Goal: Check status: Check status

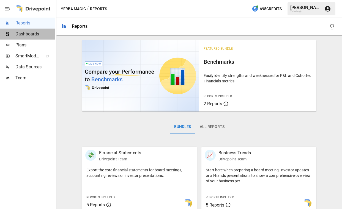
click at [29, 32] on span "Dashboards" at bounding box center [35, 34] width 40 height 7
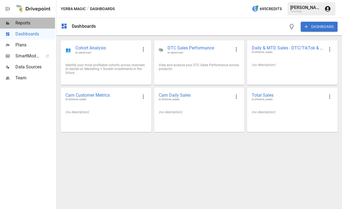
click at [27, 22] on span "Reports" at bounding box center [35, 23] width 40 height 7
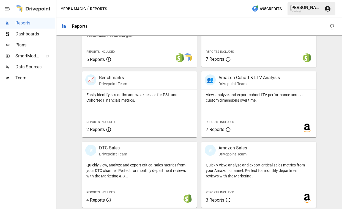
scroll to position [217, 0]
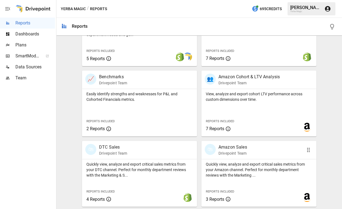
click at [252, 152] on div "🛍 Amazon Sales Drivepoint Team" at bounding box center [249, 150] width 90 height 12
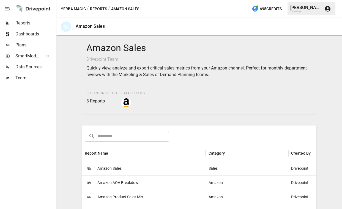
scroll to position [85, 0]
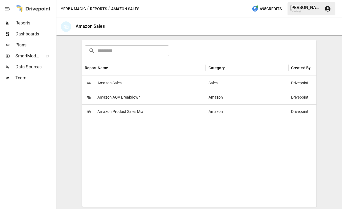
click at [129, 87] on div "🛍 Amazon Sales" at bounding box center [144, 83] width 124 height 14
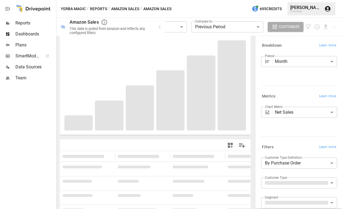
scroll to position [15, 0]
click at [160, 28] on icon "button" at bounding box center [159, 26] width 2 height 3
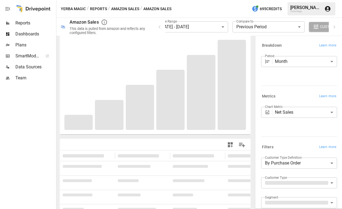
click at [191, 0] on body "**********" at bounding box center [171, 0] width 342 height 0
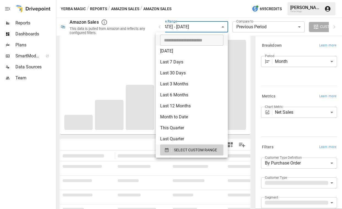
scroll to position [0, 0]
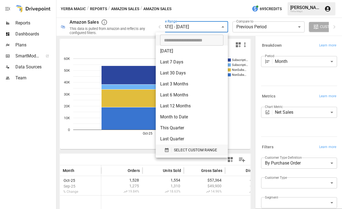
click at [189, 148] on span "SELECT CUSTOM RANGE" at bounding box center [195, 150] width 43 height 7
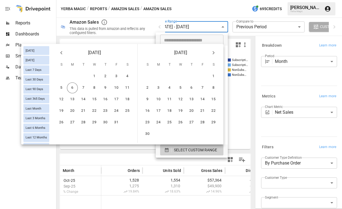
click at [63, 55] on icon "Previous month" at bounding box center [61, 52] width 7 height 7
click at [62, 125] on button "28" at bounding box center [61, 122] width 11 height 11
click at [149, 87] on button "5" at bounding box center [147, 87] width 11 height 11
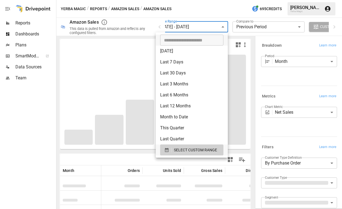
click at [290, 65] on div at bounding box center [171, 104] width 342 height 209
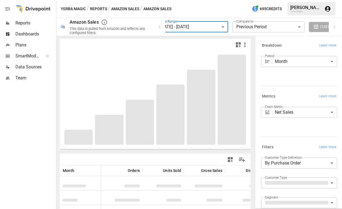
click at [290, 0] on body "**********" at bounding box center [171, 0] width 342 height 0
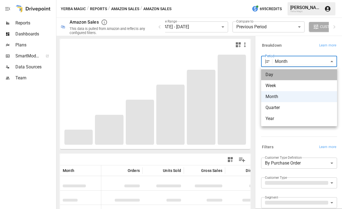
click at [282, 74] on span "Day" at bounding box center [298, 74] width 67 height 7
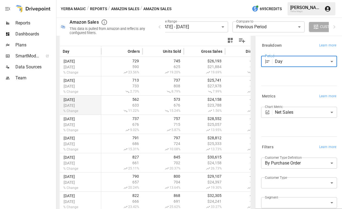
scroll to position [124, 0]
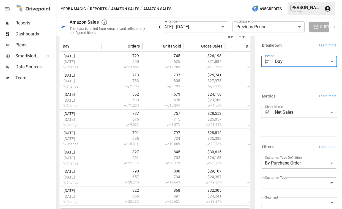
click at [161, 27] on icon "button" at bounding box center [159, 27] width 7 height 7
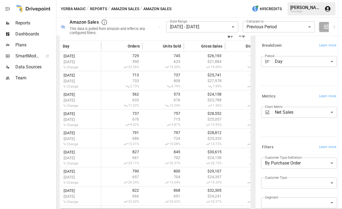
click at [176, 0] on body "**********" at bounding box center [171, 0] width 342 height 0
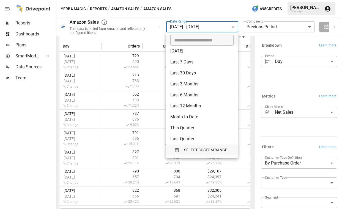
click at [208, 153] on span "SELECT CUSTOM RANGE" at bounding box center [205, 150] width 43 height 7
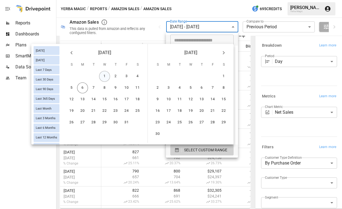
click at [107, 75] on button "1" at bounding box center [104, 76] width 11 height 11
click at [73, 88] on button "5" at bounding box center [71, 87] width 11 height 11
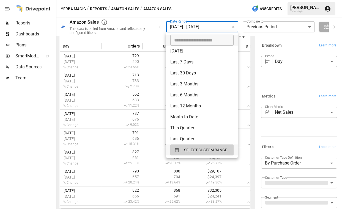
scroll to position [62, 0]
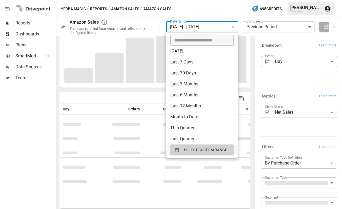
click at [196, 16] on div at bounding box center [171, 104] width 342 height 209
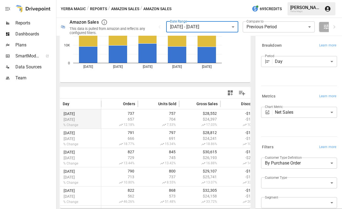
scroll to position [0, 0]
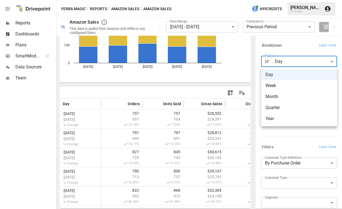
click at [296, 0] on body "**********" at bounding box center [171, 0] width 342 height 0
click at [289, 95] on span "Month" at bounding box center [298, 96] width 67 height 7
type input "*****"
